Goal: Task Accomplishment & Management: Complete application form

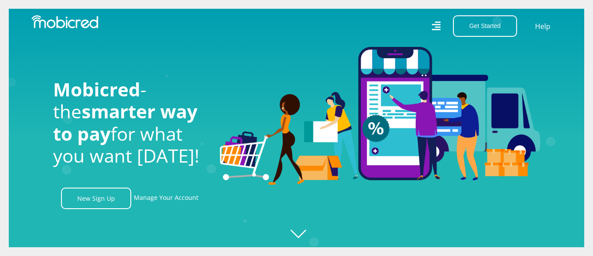
scroll to position [0, 1626]
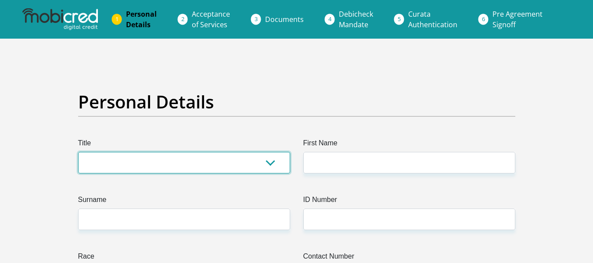
click at [272, 160] on select "Mr Ms Mrs Dr Other" at bounding box center [184, 163] width 212 height 22
select select "Mr"
click at [78, 152] on select "Mr Ms Mrs Dr Other" at bounding box center [184, 163] width 212 height 22
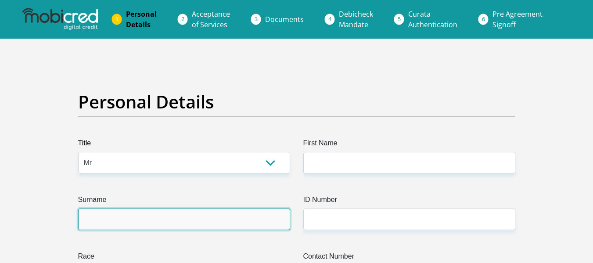
click at [207, 216] on input "Surname" at bounding box center [184, 219] width 212 height 22
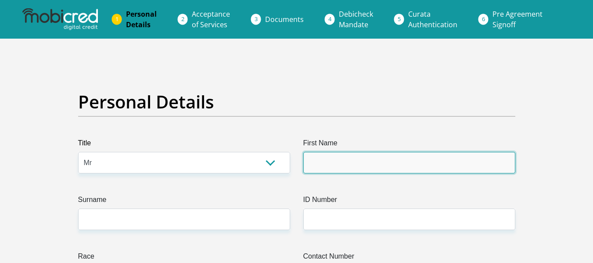
click at [331, 162] on input "First Name" at bounding box center [409, 163] width 212 height 22
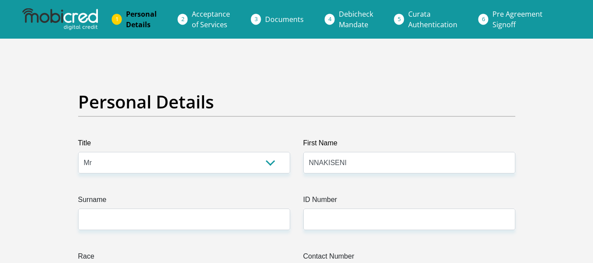
click at [307, 196] on label "ID Number" at bounding box center [409, 201] width 212 height 14
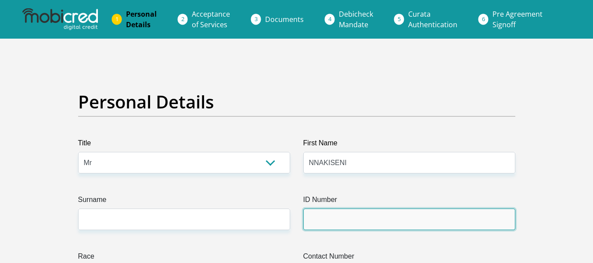
click at [307, 208] on input "ID Number" at bounding box center [409, 219] width 212 height 22
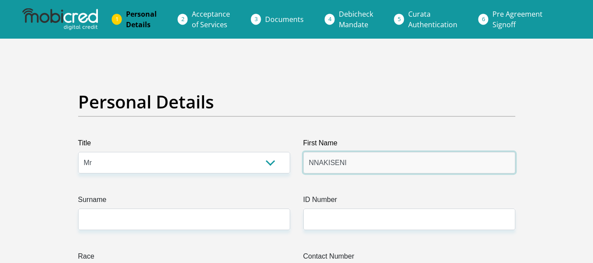
click at [353, 161] on input "NNAKISENI" at bounding box center [409, 163] width 212 height 22
type input "N"
type input "NNAKISENI"
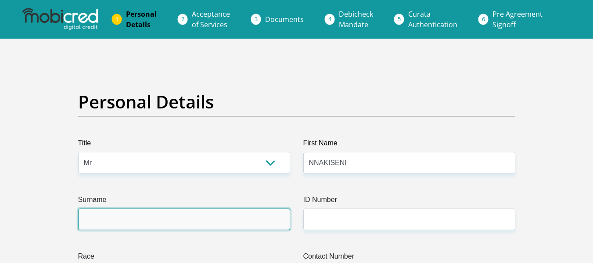
click at [140, 222] on input "Surname" at bounding box center [184, 219] width 212 height 22
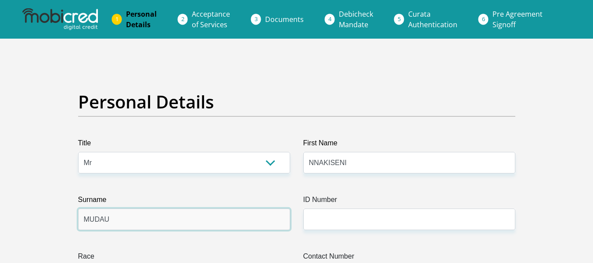
type input "MUDAU"
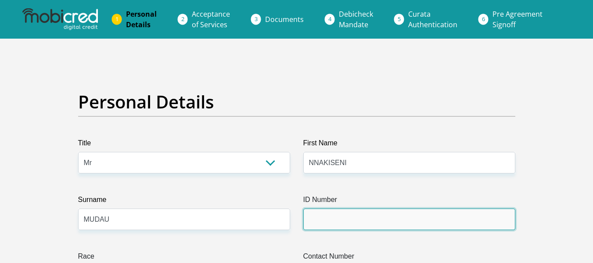
click at [323, 217] on input "ID Number" at bounding box center [409, 219] width 212 height 22
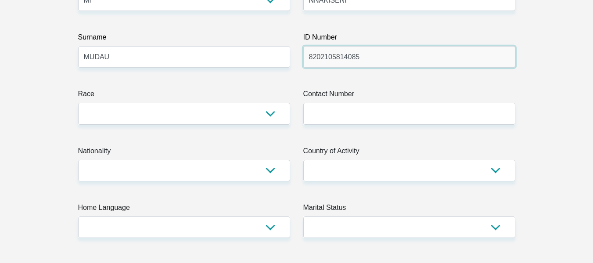
scroll to position [168, 0]
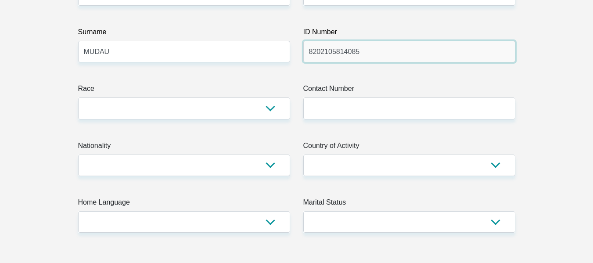
type input "8202105814085"
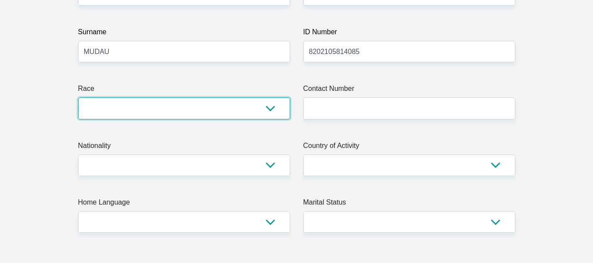
click at [273, 106] on select "Black Coloured Indian White Other" at bounding box center [184, 108] width 212 height 22
select select "1"
click at [78, 97] on select "Black Coloured Indian White Other" at bounding box center [184, 108] width 212 height 22
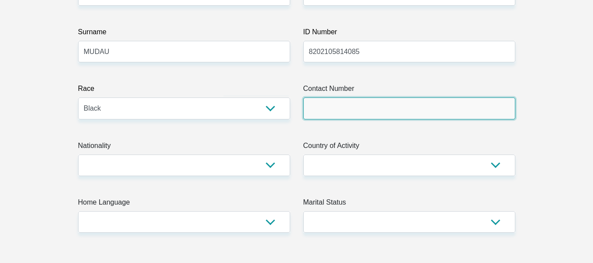
click at [332, 108] on input "Contact Number" at bounding box center [409, 108] width 212 height 22
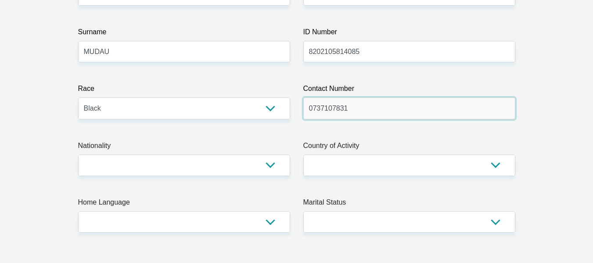
type input "0737107831"
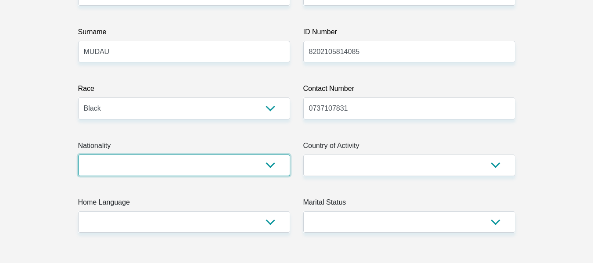
click at [143, 175] on select "South Africa Afghanistan Aland Islands Albania Algeria America Samoa American V…" at bounding box center [184, 165] width 212 height 22
select select "ZAF"
click at [78, 154] on select "South Africa Afghanistan Aland Islands Albania Algeria America Samoa American V…" at bounding box center [184, 165] width 212 height 22
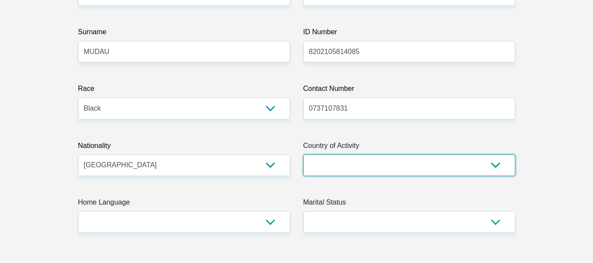
click at [366, 165] on select "South Africa Afghanistan Aland Islands Albania Algeria America Samoa American V…" at bounding box center [409, 165] width 212 height 22
select select "ZAF"
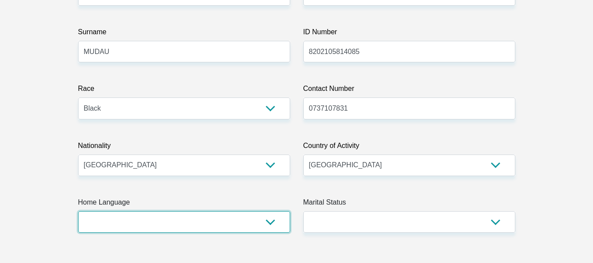
click at [155, 223] on select "Afrikaans English Sepedi South Ndebele Southern Sotho Swati Tsonga Tswana Venda…" at bounding box center [184, 222] width 212 height 22
select select "nso"
click at [78, 211] on select "Afrikaans English Sepedi South Ndebele Southern Sotho Swati Tsonga Tswana Venda…" at bounding box center [184, 222] width 212 height 22
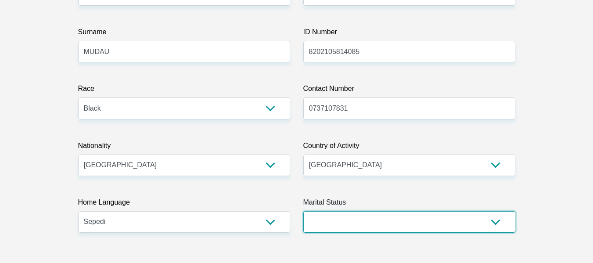
click at [498, 221] on select "Married ANC Single Divorced Widowed Married COP or Customary Law" at bounding box center [409, 222] width 212 height 22
select select "2"
click at [303, 211] on select "Married ANC Single Divorced Widowed Married COP or Customary Law" at bounding box center [409, 222] width 212 height 22
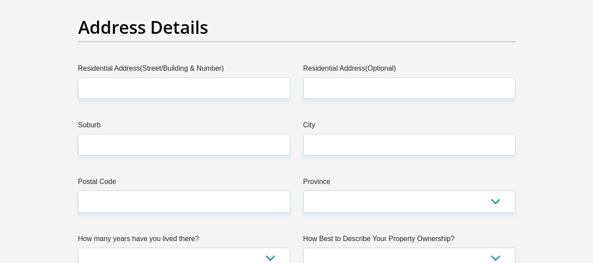
scroll to position [430, 0]
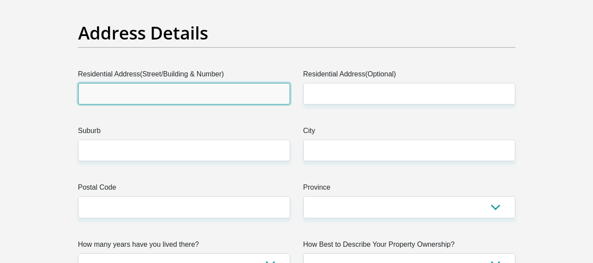
click at [119, 93] on input "Residential Address(Street/Building & Number)" at bounding box center [184, 94] width 212 height 22
type input "6 OLIVIER STREET"
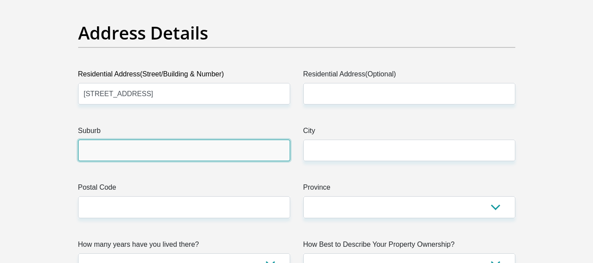
click at [115, 146] on input "Suburb" at bounding box center [184, 151] width 212 height 22
type input "FLORIDA"
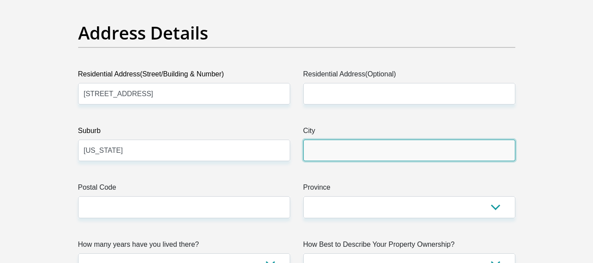
click at [315, 151] on input "City" at bounding box center [409, 151] width 212 height 22
type input "ROODEPOORT"
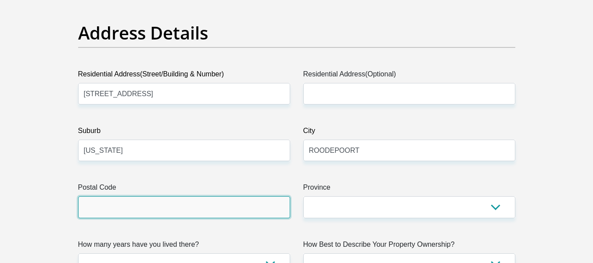
click at [109, 214] on input "Postal Code" at bounding box center [184, 207] width 212 height 22
type input "1709"
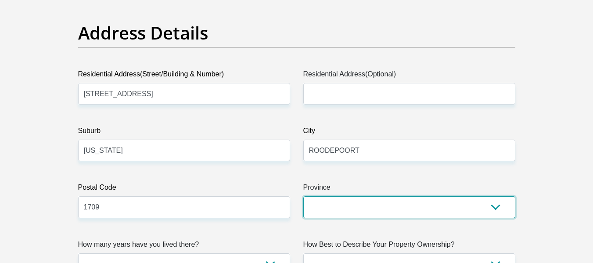
click at [355, 207] on select "Eastern Cape Free State Gauteng KwaZulu-Natal Limpopo Mpumalanga Northern Cape …" at bounding box center [409, 207] width 212 height 22
select select "Gauteng"
click at [303, 196] on select "Eastern Cape Free State Gauteng KwaZulu-Natal Limpopo Mpumalanga Northern Cape …" at bounding box center [409, 207] width 212 height 22
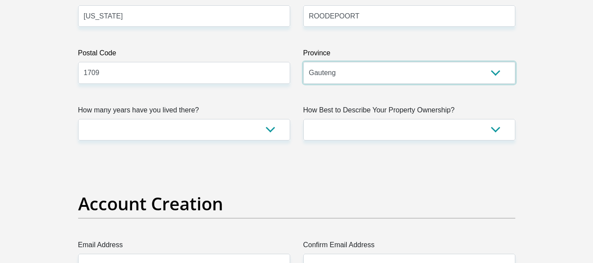
scroll to position [559, 0]
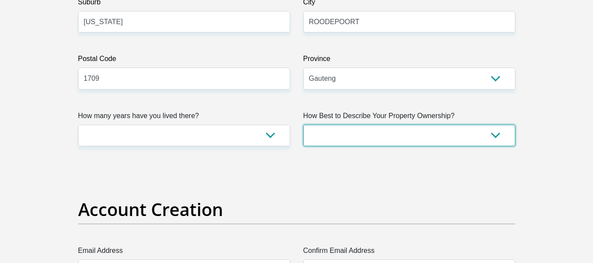
click at [325, 138] on select "Owned Rented Family Owned Company Dwelling" at bounding box center [409, 136] width 212 height 22
select select "Owned"
click at [303, 125] on select "Owned Rented Family Owned Company Dwelling" at bounding box center [409, 136] width 212 height 22
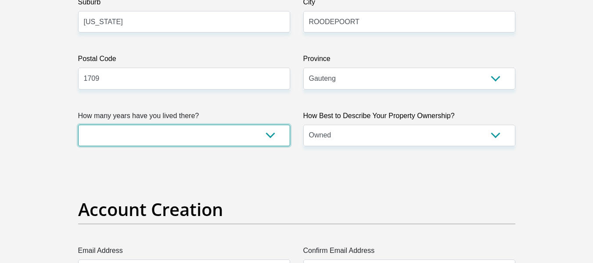
click at [270, 136] on select "less than 1 year 1-3 years 3-5 years 5+ years" at bounding box center [184, 136] width 212 height 22
click at [78, 125] on select "less than 1 year 1-3 years 3-5 years 5+ years" at bounding box center [184, 136] width 212 height 22
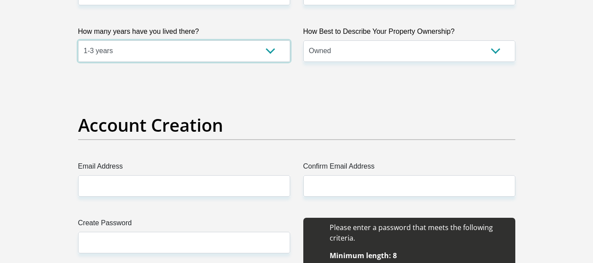
scroll to position [649, 0]
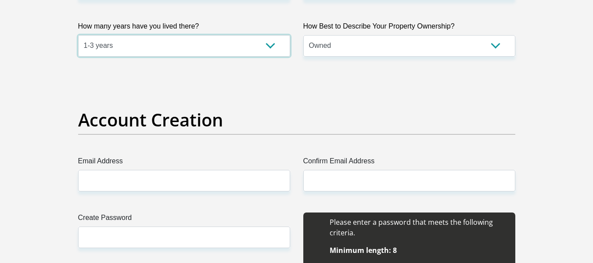
click at [270, 50] on select "less than 1 year 1-3 years 3-5 years 5+ years" at bounding box center [184, 46] width 212 height 22
select select "5"
click at [78, 35] on select "less than 1 year 1-3 years 3-5 years 5+ years" at bounding box center [184, 46] width 212 height 22
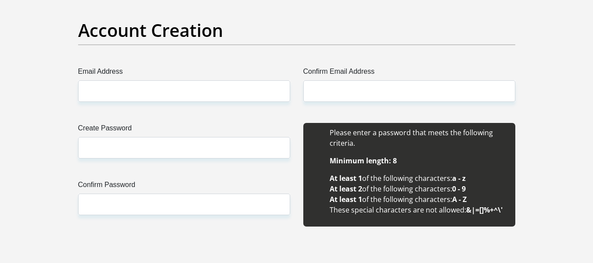
scroll to position [732, 0]
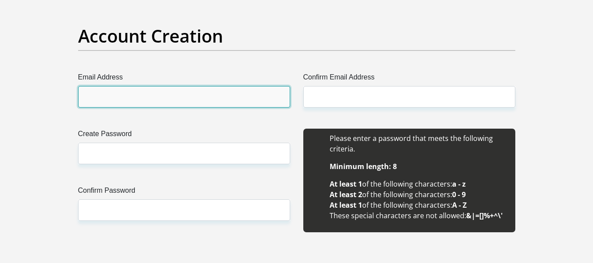
click at [101, 93] on input "Email Address" at bounding box center [184, 97] width 212 height 22
type input "N"
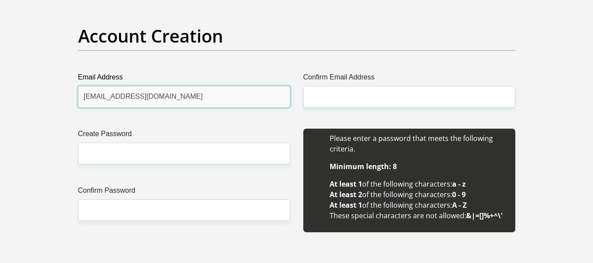
type input "nnakisenimudau94@gmail.com"
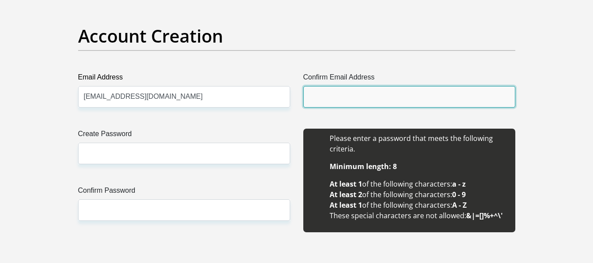
click at [330, 97] on input "Confirm Email Address" at bounding box center [409, 97] width 212 height 22
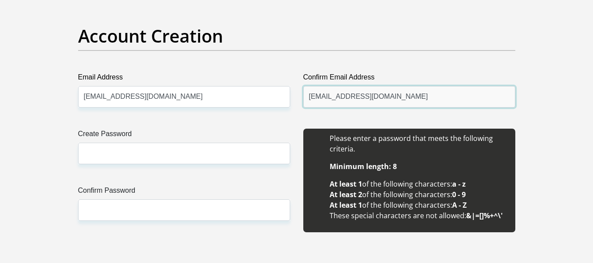
type input "nnakisenimudau94@gmail.com"
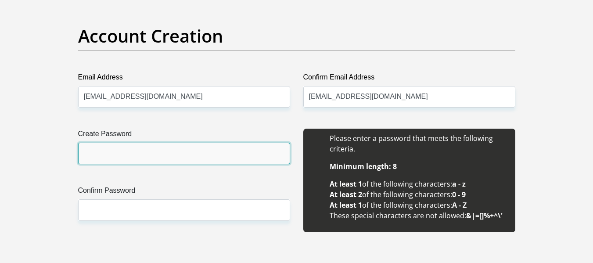
click at [104, 161] on input "Create Password" at bounding box center [184, 154] width 212 height 22
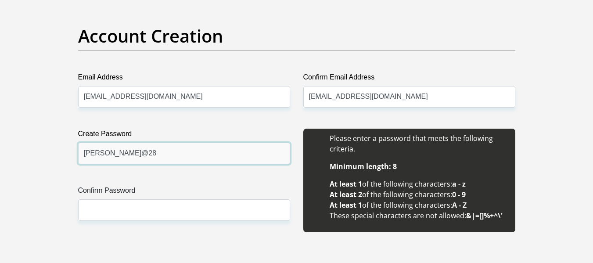
type input "Desler@28"
click at [245, 177] on div "Create Password Desler@28 Please input valid password Confirm Password" at bounding box center [184, 185] width 225 height 113
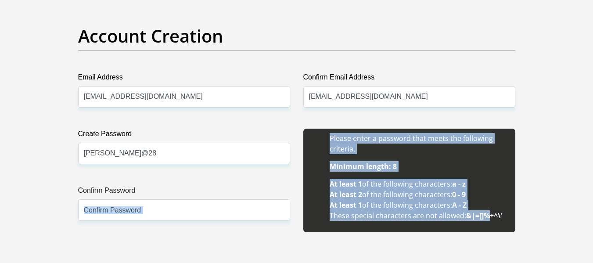
drag, startPoint x: 290, startPoint y: 173, endPoint x: 491, endPoint y: 212, distance: 203.7
click at [498, 187] on li "At least 1 of the following characters: a - z" at bounding box center [418, 184] width 177 height 11
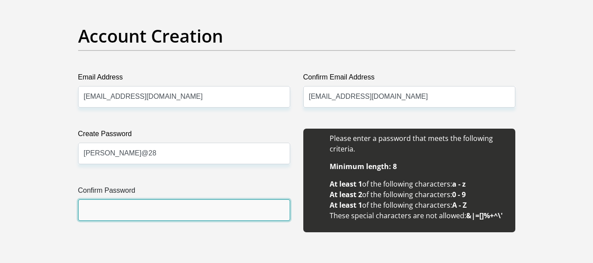
click at [206, 215] on input "Confirm Password" at bounding box center [184, 210] width 212 height 22
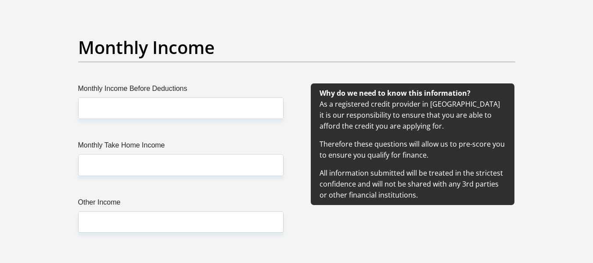
scroll to position [1001, 0]
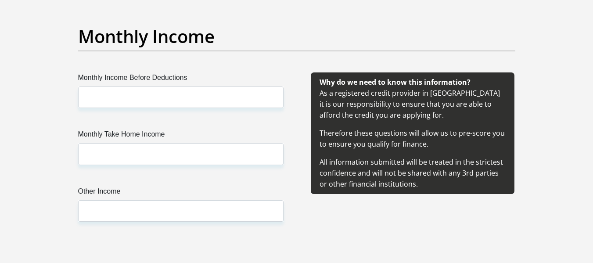
type input "Desler@28"
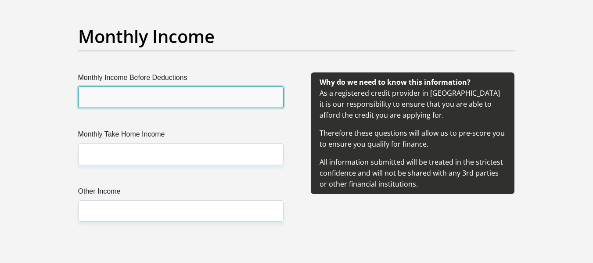
click at [162, 92] on input "Monthly Income Before Deductions" at bounding box center [180, 97] width 205 height 22
type input "68600"
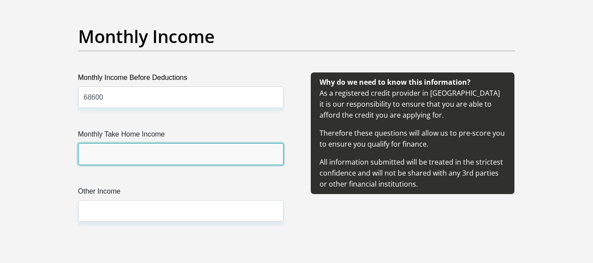
click at [94, 155] on input "Monthly Take Home Income" at bounding box center [180, 154] width 205 height 22
click at [90, 154] on input "48470." at bounding box center [180, 154] width 205 height 22
type input "48470.50"
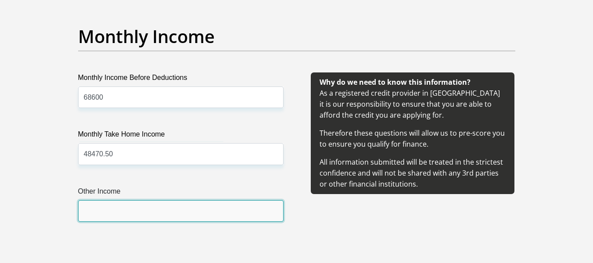
click at [94, 211] on input "Other Income" at bounding box center [180, 211] width 205 height 22
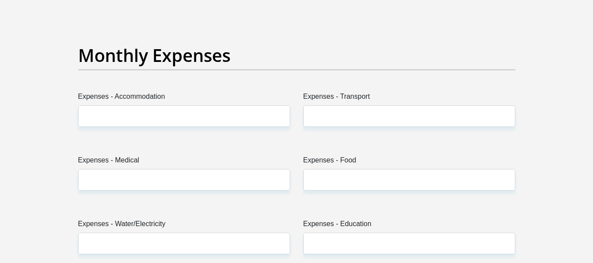
scroll to position [1241, 0]
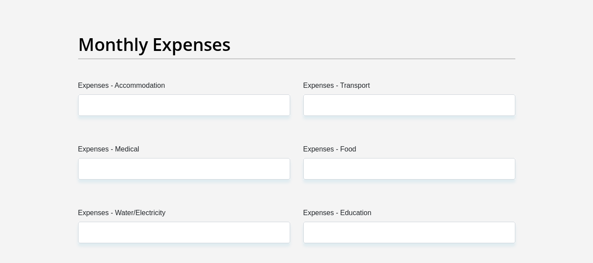
type input "0"
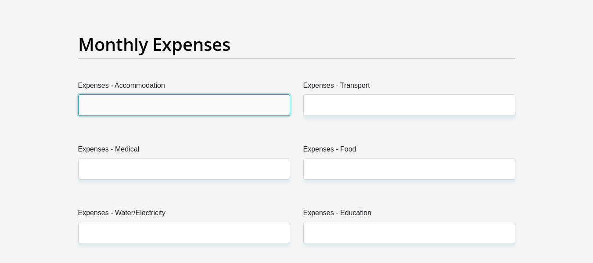
click at [108, 108] on input "Expenses - Accommodation" at bounding box center [184, 105] width 212 height 22
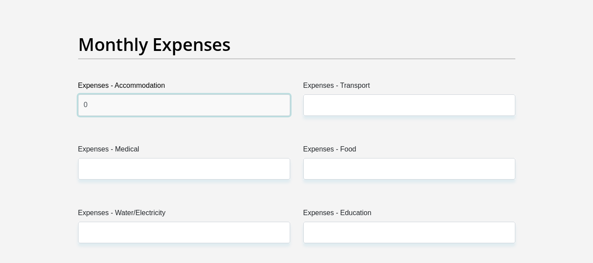
type input "0"
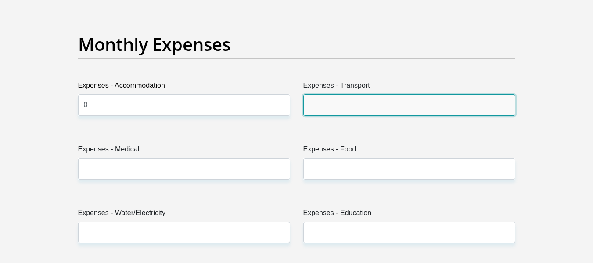
click at [329, 99] on input "Expenses - Transport" at bounding box center [409, 105] width 212 height 22
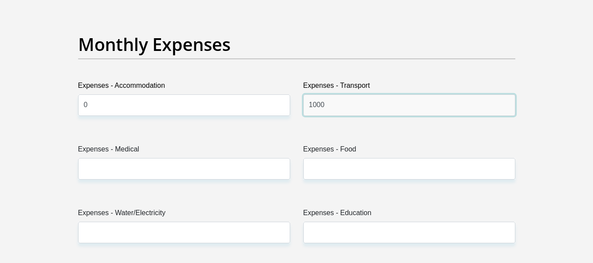
type input "1000"
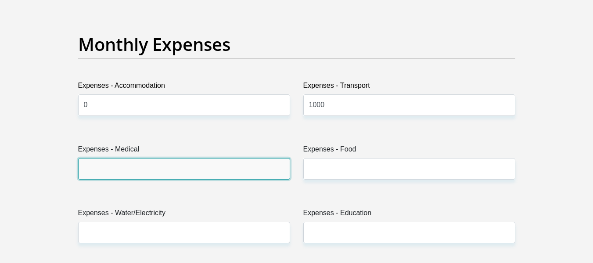
click at [117, 174] on input "Expenses - Medical" at bounding box center [184, 169] width 212 height 22
type input "0"
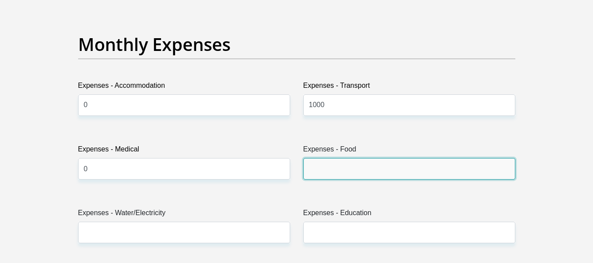
click at [338, 164] on input "Expenses - Food" at bounding box center [409, 169] width 212 height 22
type input "3500"
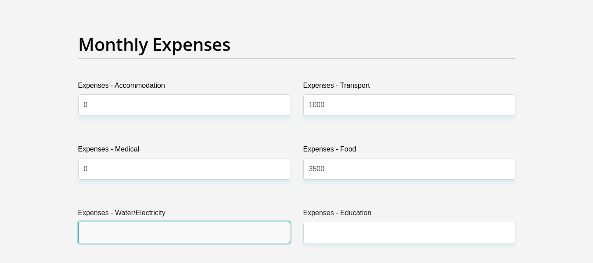
click at [146, 228] on input "Expenses - Water/Electricity" at bounding box center [184, 233] width 212 height 22
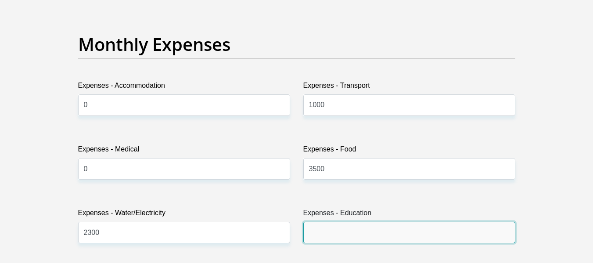
click at [326, 233] on input "Expenses - Education" at bounding box center [409, 233] width 212 height 22
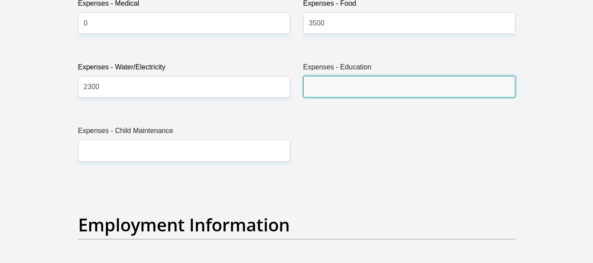
scroll to position [1342, 0]
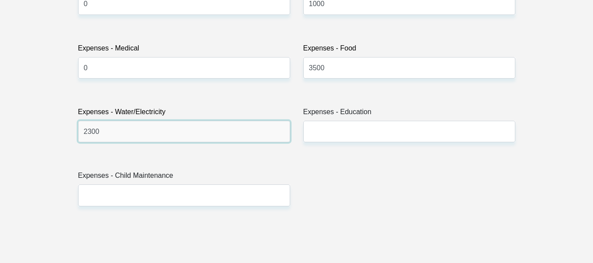
click at [94, 132] on input "2300" at bounding box center [184, 132] width 212 height 22
click at [91, 132] on input "2300" at bounding box center [184, 132] width 212 height 22
type input "2700"
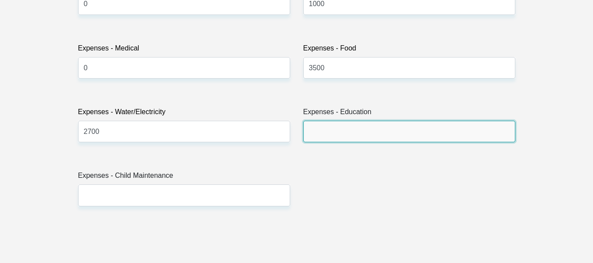
click at [316, 130] on input "Expenses - Education" at bounding box center [409, 132] width 212 height 22
type input "0"
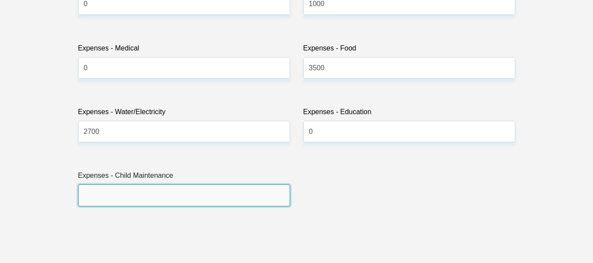
click at [120, 199] on input "Expenses - Child Maintenance" at bounding box center [184, 195] width 212 height 22
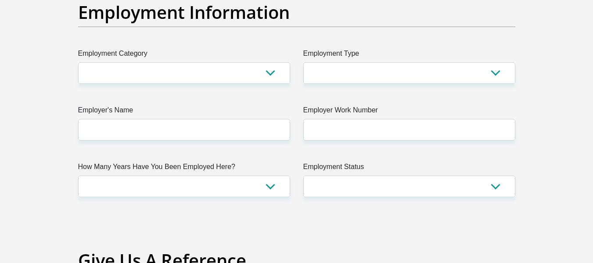
scroll to position [1605, 0]
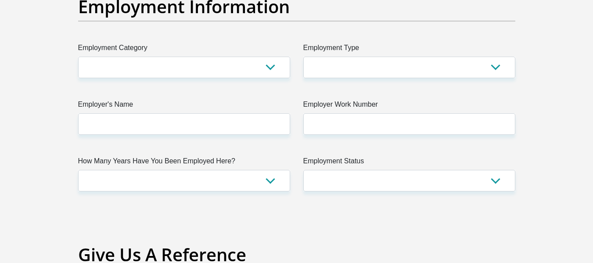
type input "0"
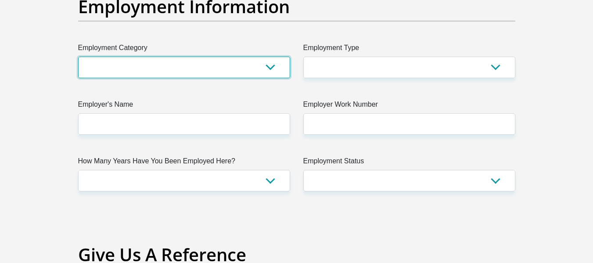
click at [269, 68] on select "AGRICULTURE ALCOHOL & TOBACCO CONSTRUCTION MATERIALS METALLURGY EQUIPMENT FOR R…" at bounding box center [184, 68] width 212 height 22
select select "51"
click at [78, 57] on select "AGRICULTURE ALCOHOL & TOBACCO CONSTRUCTION MATERIALS METALLURGY EQUIPMENT FOR R…" at bounding box center [184, 68] width 212 height 22
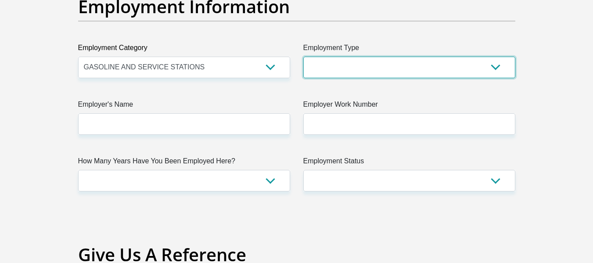
click at [499, 68] on select "College/Lecturer Craft Seller Creative Driver Executive Farmer Forces - Non Com…" at bounding box center [409, 68] width 212 height 22
select select "Office Staff/Clerk"
click at [303, 57] on select "College/Lecturer Craft Seller Creative Driver Executive Farmer Forces - Non Com…" at bounding box center [409, 68] width 212 height 22
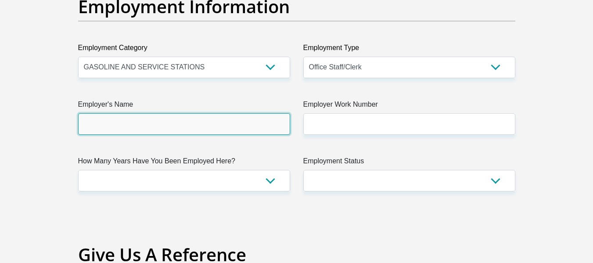
click at [102, 126] on input "Employer's Name" at bounding box center [184, 124] width 212 height 22
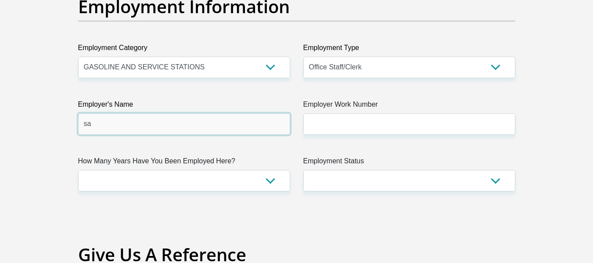
type input "s"
type input "SASOL"
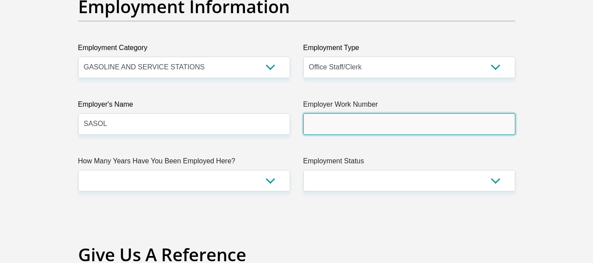
click at [315, 133] on input "Employer Work Number" at bounding box center [409, 124] width 212 height 22
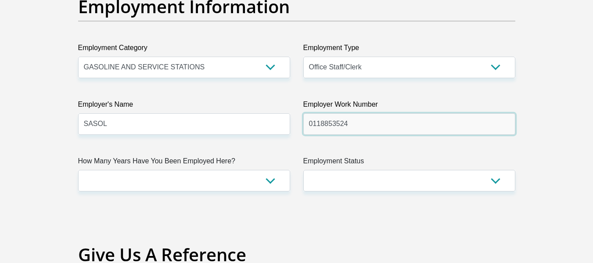
type input "0118853524"
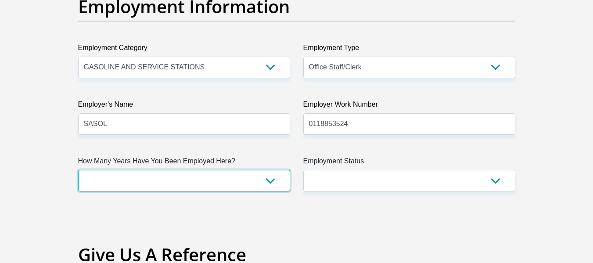
click at [268, 181] on select "less than 1 year 1-3 years 3-5 years 5+ years" at bounding box center [184, 181] width 212 height 22
select select "60"
click at [78, 170] on select "less than 1 year 1-3 years 3-5 years 5+ years" at bounding box center [184, 181] width 212 height 22
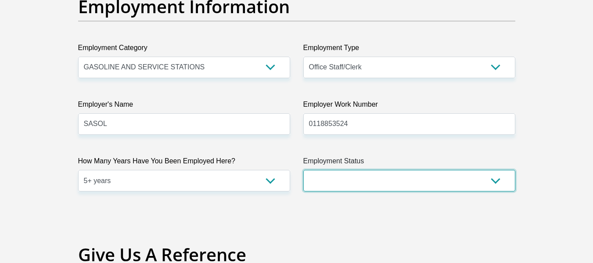
click at [344, 177] on select "Permanent/Full-time Part-time/Casual Contract Worker Self-Employed Housewife Re…" at bounding box center [409, 181] width 212 height 22
select select "1"
click at [303, 170] on select "Permanent/Full-time Part-time/Casual Contract Worker Self-Employed Housewife Re…" at bounding box center [409, 181] width 212 height 22
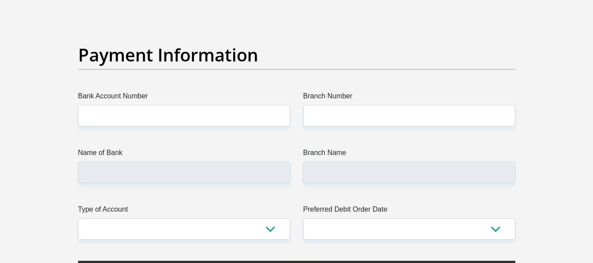
scroll to position [2002, 0]
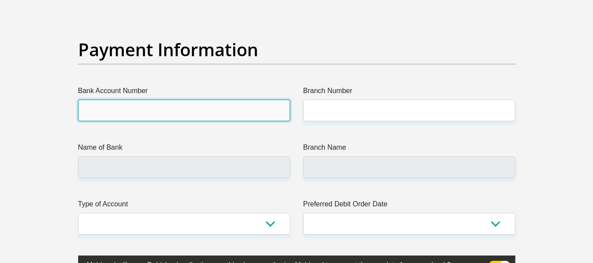
click at [146, 114] on input "Bank Account Number" at bounding box center [184, 111] width 212 height 22
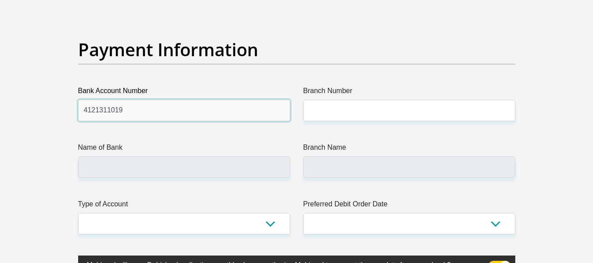
type input "4121311019"
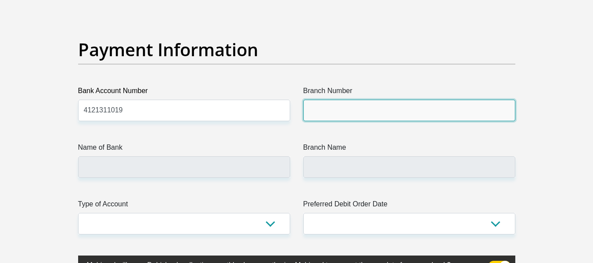
click at [324, 111] on input "Branch Number" at bounding box center [409, 111] width 212 height 22
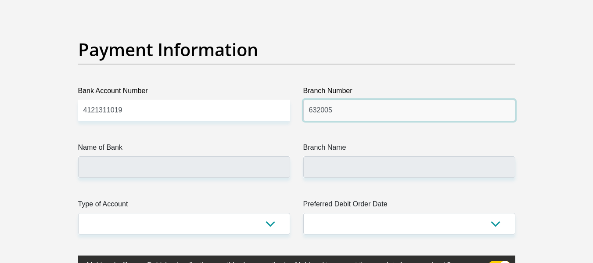
type input "632005"
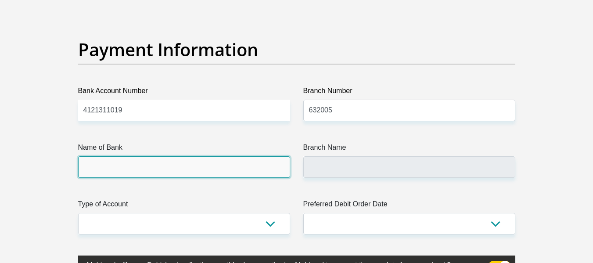
click at [172, 175] on input "Name of Bank" at bounding box center [184, 167] width 212 height 22
type input "ABSA BANK"
type input "ABSA ELECTRONIC SETTLEMENT CNT"
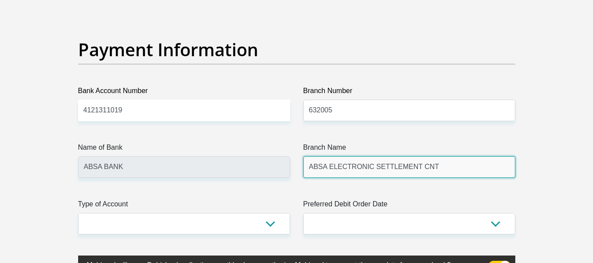
click at [427, 171] on input "ABSA ELECTRONIC SETTLEMENT CNT" at bounding box center [409, 167] width 212 height 22
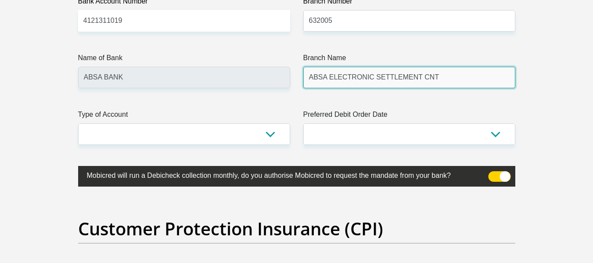
scroll to position [2086, 0]
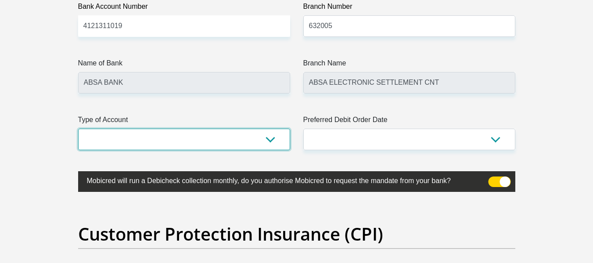
click at [135, 138] on select "Cheque Savings" at bounding box center [184, 140] width 212 height 22
select select "CUR"
click at [78, 129] on select "Cheque Savings" at bounding box center [184, 140] width 212 height 22
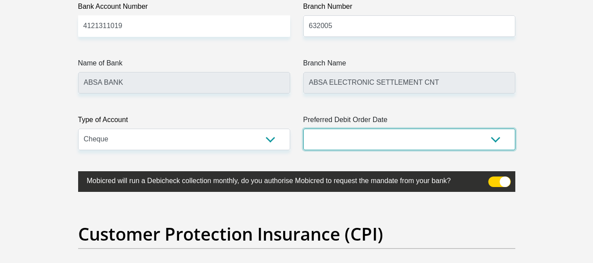
click at [364, 137] on select "1st 2nd 3rd 4th 5th 7th 18th 19th 20th 21st 22nd 23rd 24th 25th 26th 27th 28th …" at bounding box center [409, 140] width 212 height 22
select select "25"
click at [303, 129] on select "1st 2nd 3rd 4th 5th 7th 18th 19th 20th 21st 22nd 23rd 24th 25th 26th 27th 28th …" at bounding box center [409, 140] width 212 height 22
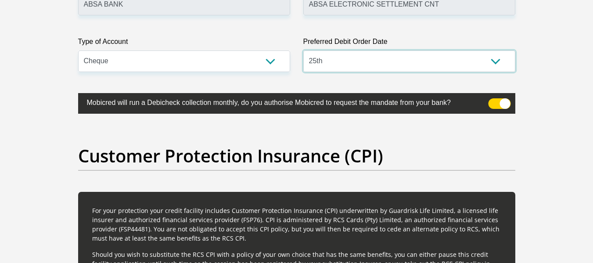
scroll to position [2175, 0]
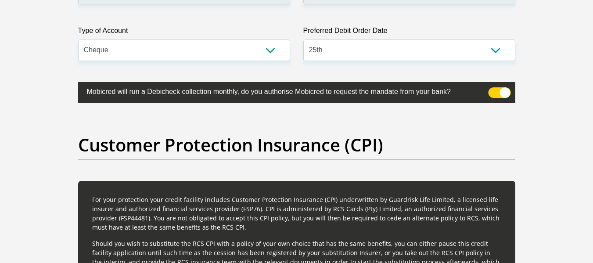
click at [506, 91] on span at bounding box center [499, 92] width 22 height 11
click at [493, 90] on input "checkbox" at bounding box center [493, 90] width 0 height 0
click at [506, 91] on span at bounding box center [499, 92] width 22 height 11
click at [493, 90] on input "checkbox" at bounding box center [493, 90] width 0 height 0
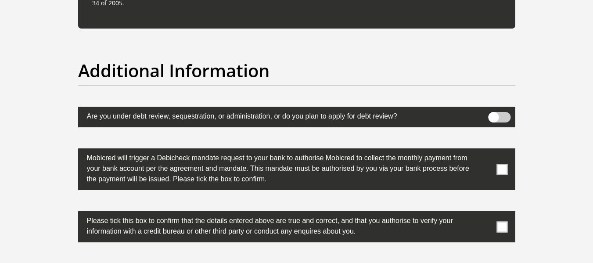
scroll to position [2707, 0]
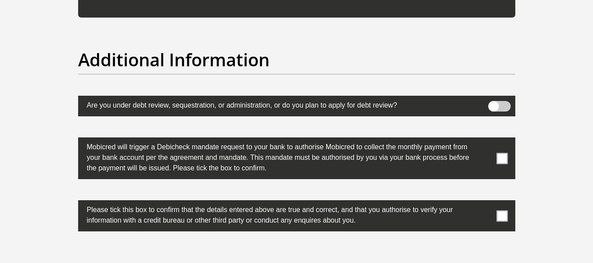
click at [501, 158] on span at bounding box center [501, 158] width 11 height 11
click at [484, 140] on input "checkbox" at bounding box center [484, 140] width 0 height 0
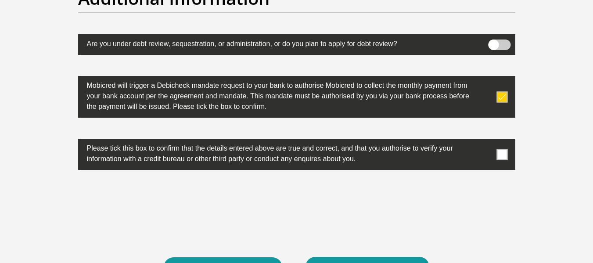
scroll to position [2779, 0]
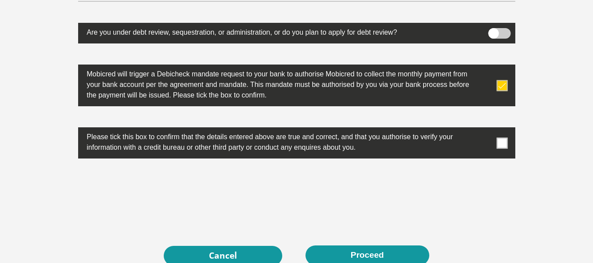
click at [507, 143] on span at bounding box center [501, 142] width 11 height 11
click at [484, 129] on input "checkbox" at bounding box center [484, 129] width 0 height 0
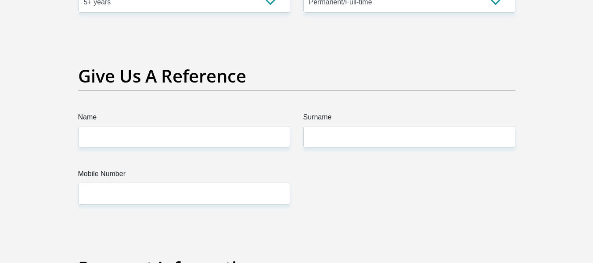
scroll to position [1779, 0]
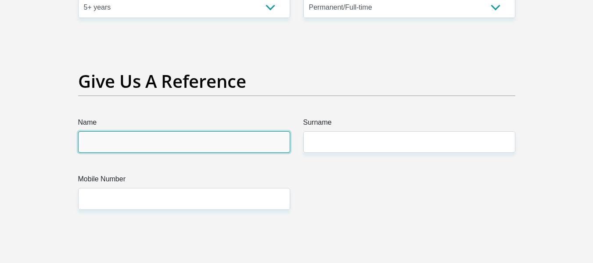
click at [106, 143] on input "Name" at bounding box center [184, 142] width 212 height 22
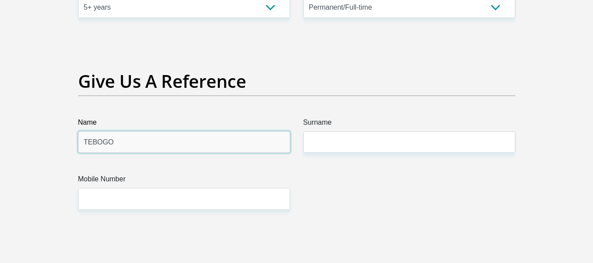
type input "TEBOGO"
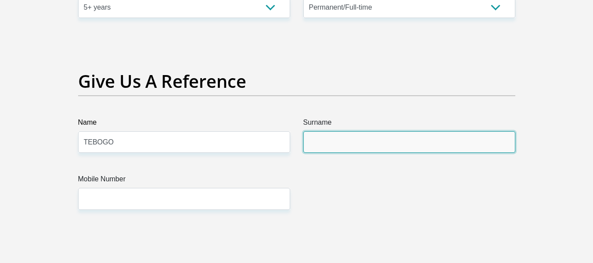
click at [307, 148] on input "Surname" at bounding box center [409, 142] width 212 height 22
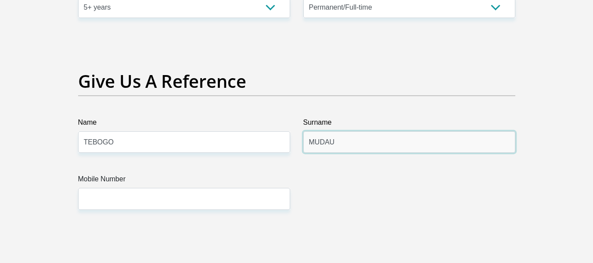
type input "MUDAU"
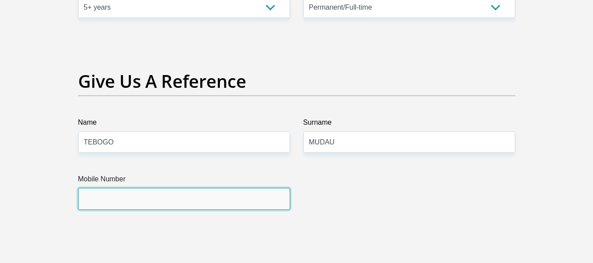
click at [154, 198] on input "Mobile Number" at bounding box center [184, 199] width 212 height 22
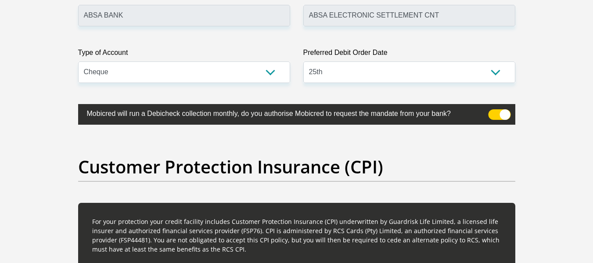
scroll to position [2080, 0]
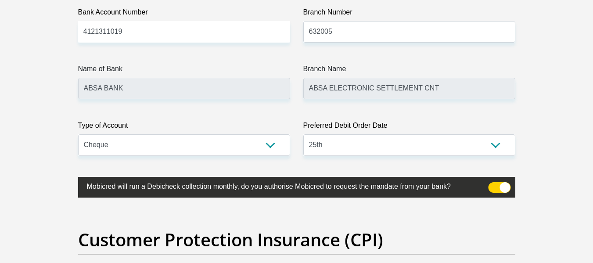
type input "0613351877"
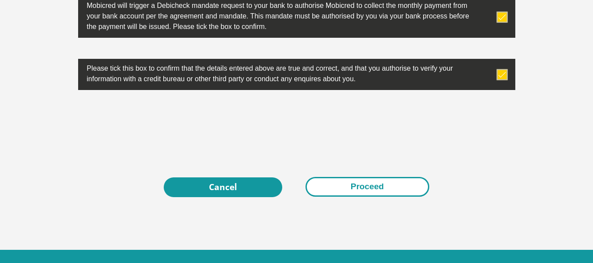
click at [362, 187] on button "Proceed" at bounding box center [367, 187] width 124 height 20
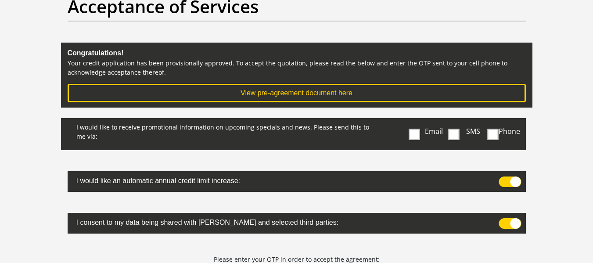
scroll to position [65, 0]
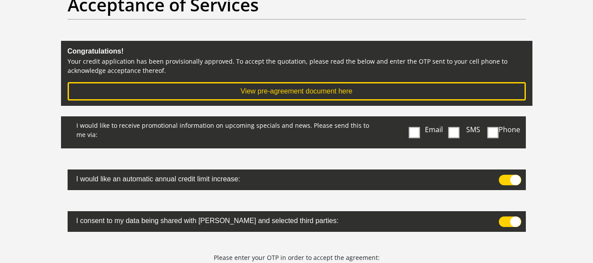
click at [413, 132] on span at bounding box center [414, 132] width 11 height 11
click at [416, 118] on input "Email" at bounding box center [416, 118] width 0 height 0
click at [451, 136] on span at bounding box center [453, 132] width 11 height 11
click at [457, 118] on input "SMS" at bounding box center [457, 118] width 0 height 0
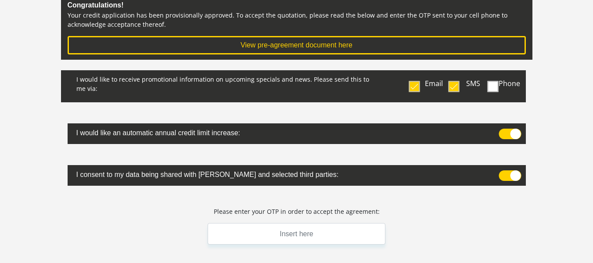
click at [496, 90] on span at bounding box center [493, 86] width 11 height 11
click at [490, 72] on input "Phone" at bounding box center [490, 72] width 0 height 0
click at [496, 90] on span at bounding box center [493, 86] width 11 height 11
click at [490, 72] on input "Phone" at bounding box center [490, 72] width 0 height 0
click at [518, 174] on span at bounding box center [509, 175] width 22 height 11
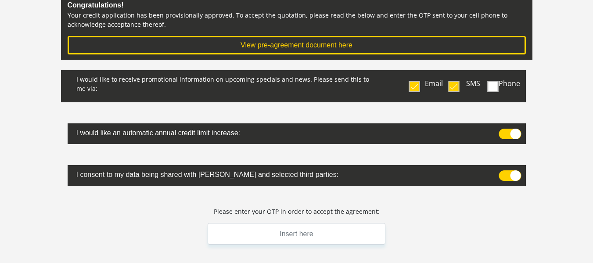
click at [502, 172] on input "checkbox" at bounding box center [502, 172] width 0 height 0
click at [518, 174] on span at bounding box center [509, 175] width 22 height 11
click at [502, 172] on input "checkbox" at bounding box center [502, 172] width 0 height 0
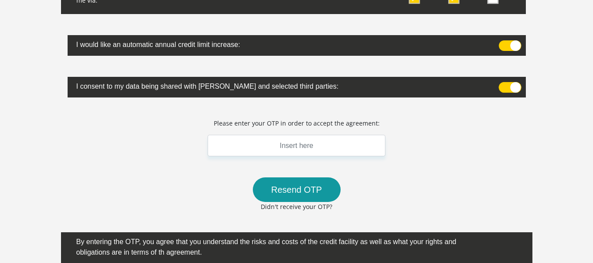
scroll to position [201, 0]
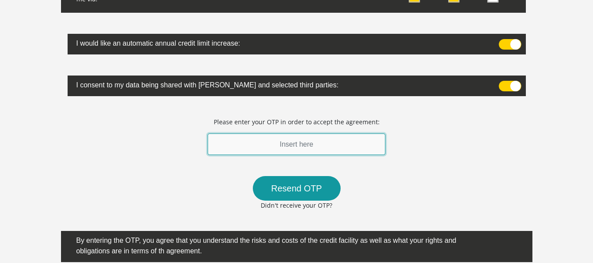
click at [298, 154] on input "text" at bounding box center [297, 144] width 178 height 22
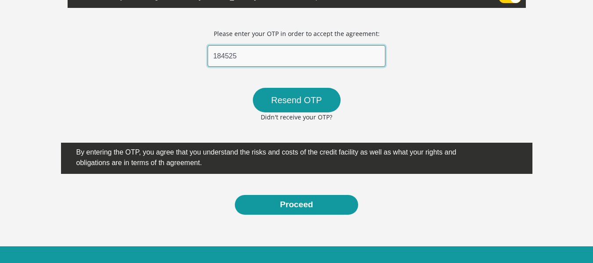
scroll to position [291, 0]
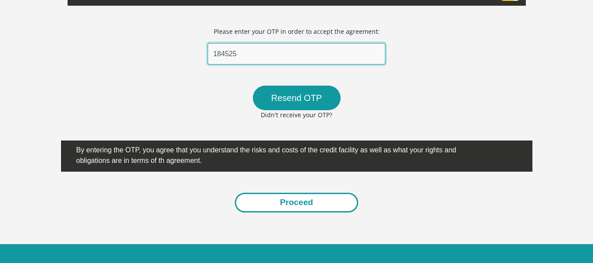
type input "184525"
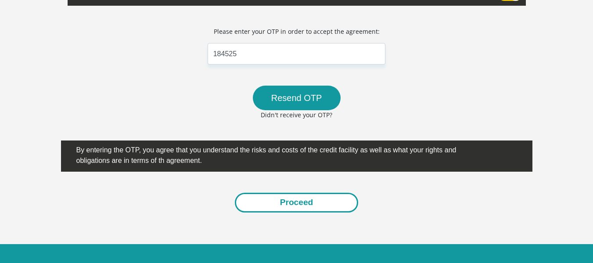
click at [300, 203] on button "Proceed" at bounding box center [297, 203] width 124 height 20
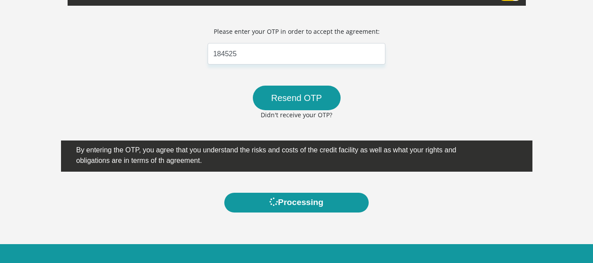
scroll to position [0, 0]
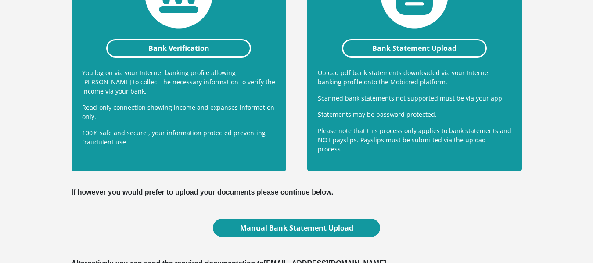
scroll to position [267, 0]
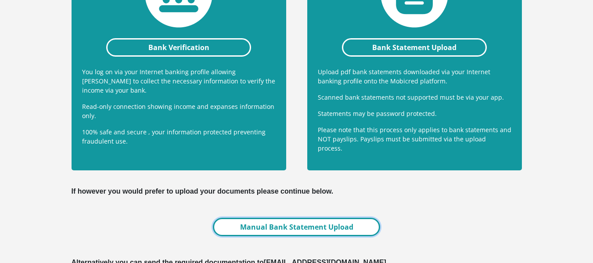
click at [282, 221] on link "Manual Bank Statement Upload" at bounding box center [296, 227] width 167 height 18
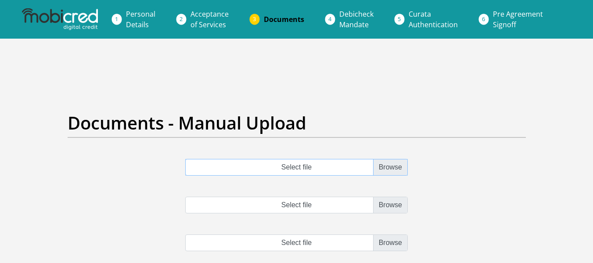
click at [391, 167] on input "Select file" at bounding box center [296, 167] width 222 height 17
type input "C:\fakepath\NG Mudau_Absa_Statement.pdf"
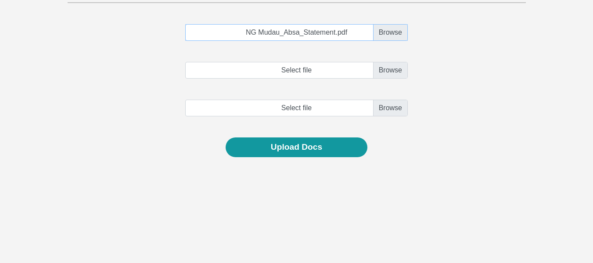
scroll to position [136, 0]
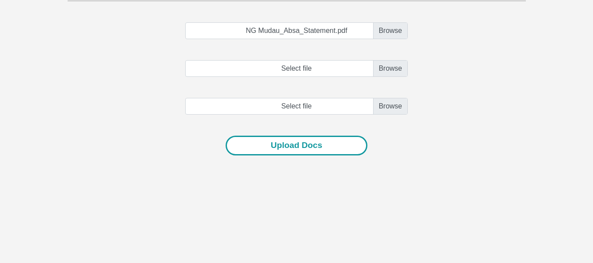
click at [306, 149] on button "Upload Docs" at bounding box center [297, 146] width 142 height 20
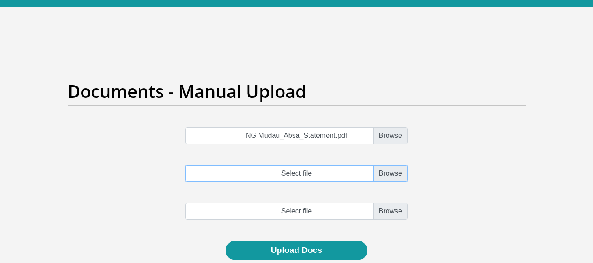
scroll to position [33, 0]
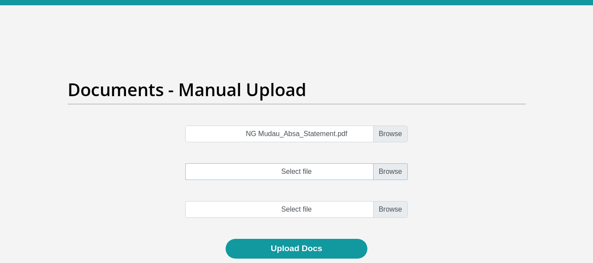
click at [394, 171] on input "Select file" at bounding box center [296, 171] width 222 height 17
type input "C:\fakepath\Mudau N_G_.pdf"
click at [395, 209] on input "file" at bounding box center [296, 209] width 222 height 17
type input "C:\fakepath\NG Mudau_Absa_Statement.pdf"
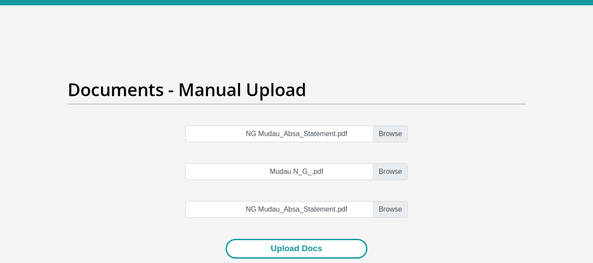
click at [315, 251] on button "Upload Docs" at bounding box center [297, 249] width 142 height 20
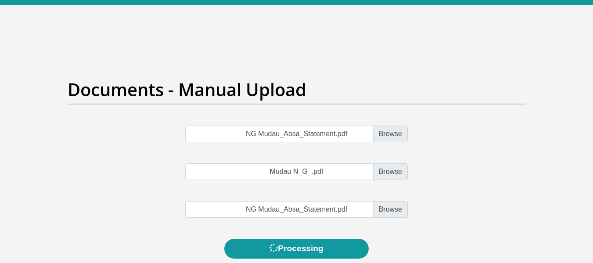
scroll to position [0, 0]
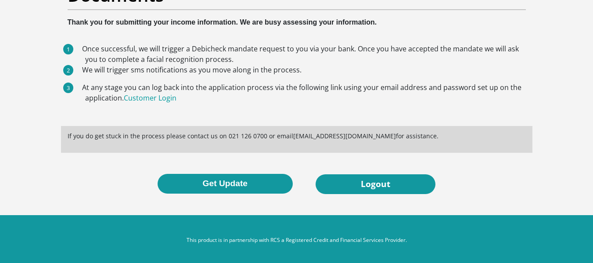
scroll to position [78, 0]
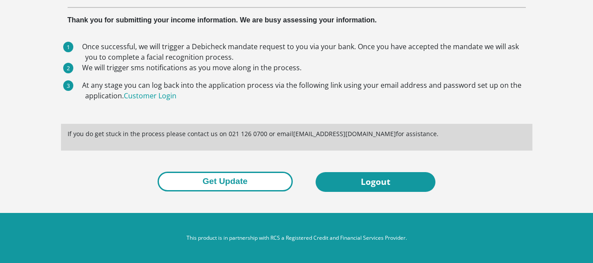
click at [230, 181] on button "Get Update" at bounding box center [225, 182] width 135 height 20
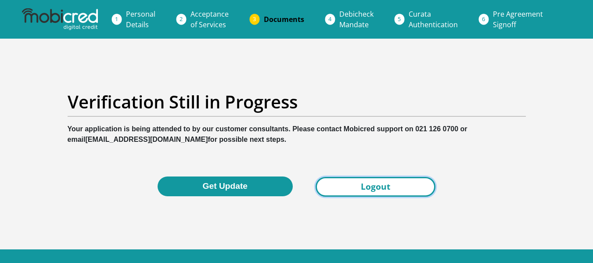
click at [380, 190] on link "Logout" at bounding box center [376, 187] width 120 height 20
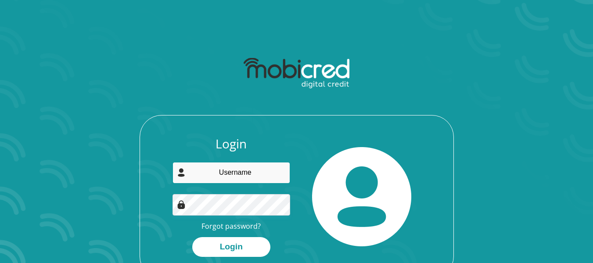
click at [226, 172] on input "email" at bounding box center [231, 173] width 118 height 22
click at [151, 89] on div "Login Forgot password? Login" at bounding box center [296, 166] width 471 height 226
